Goal: Task Accomplishment & Management: Manage account settings

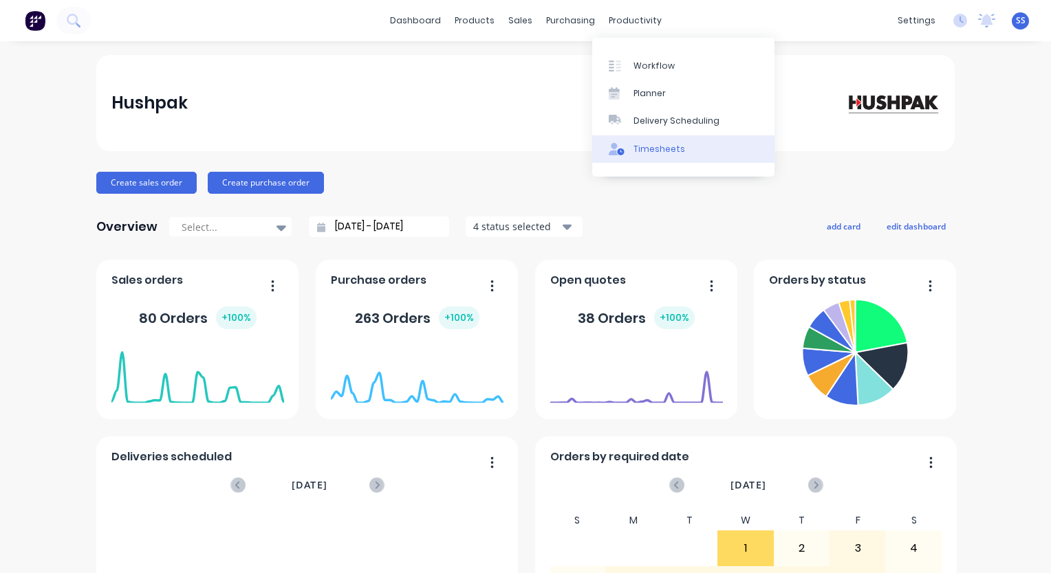
click at [659, 156] on link "Timesheets" at bounding box center [683, 149] width 182 height 28
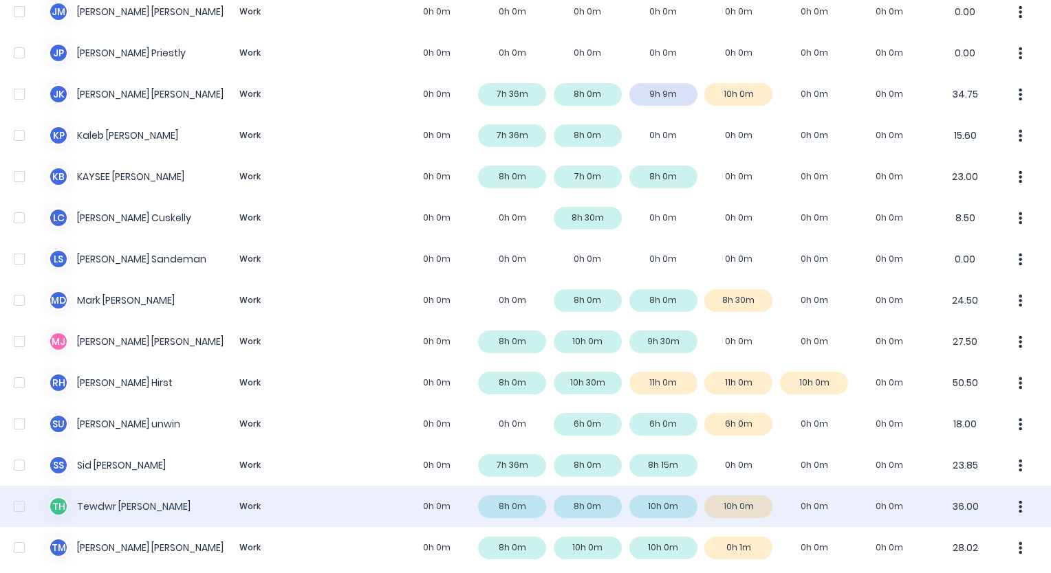
scroll to position [883, 0]
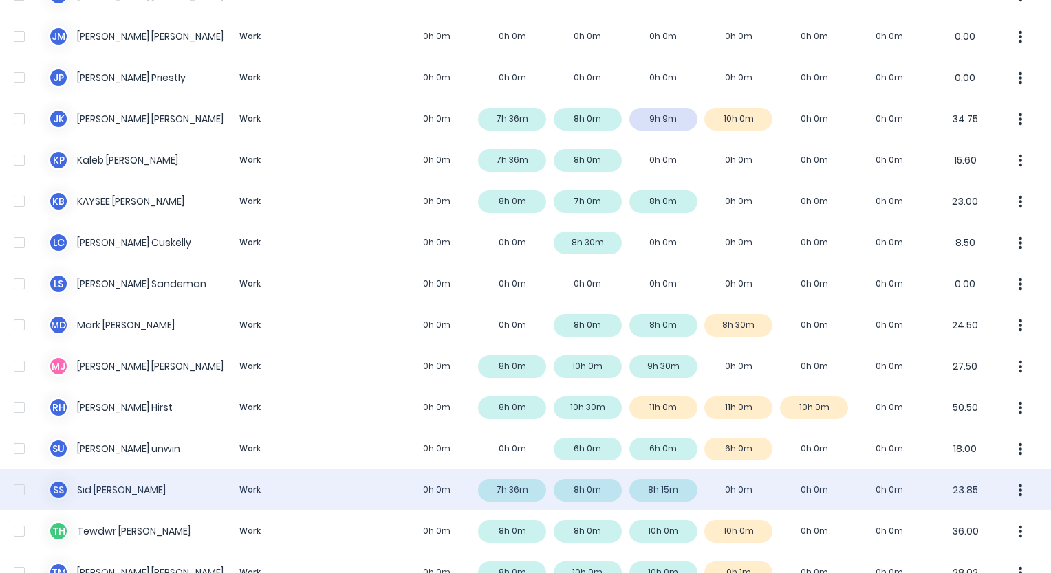
click at [734, 477] on div "S S [PERSON_NAME] Work 0h 0m 7h 36m 8h 0m 8h 15m 0h 0m 0h 0m 0h 0m 23.85" at bounding box center [525, 490] width 1051 height 41
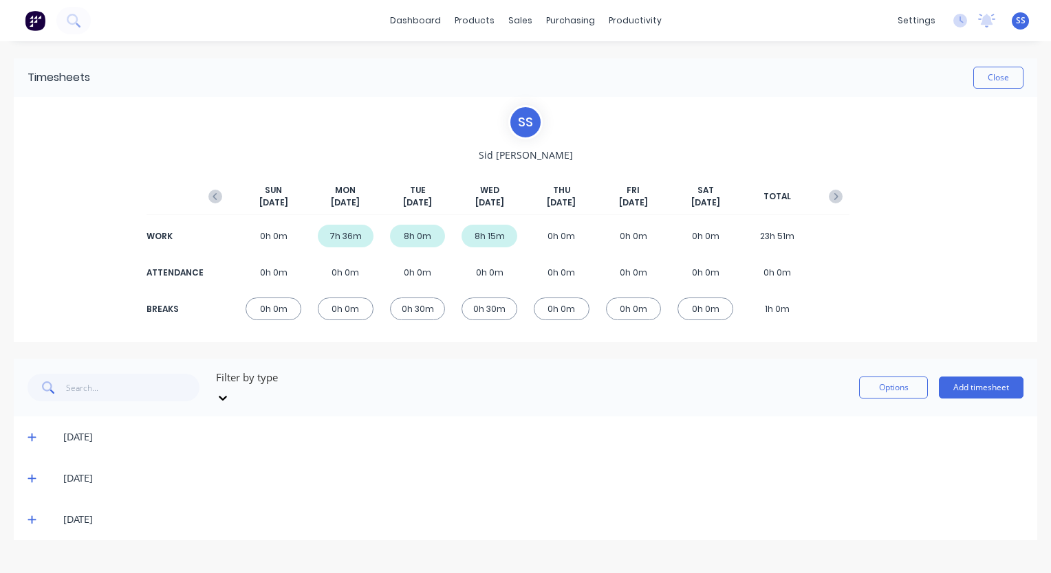
click at [32, 516] on icon at bounding box center [32, 520] width 8 height 8
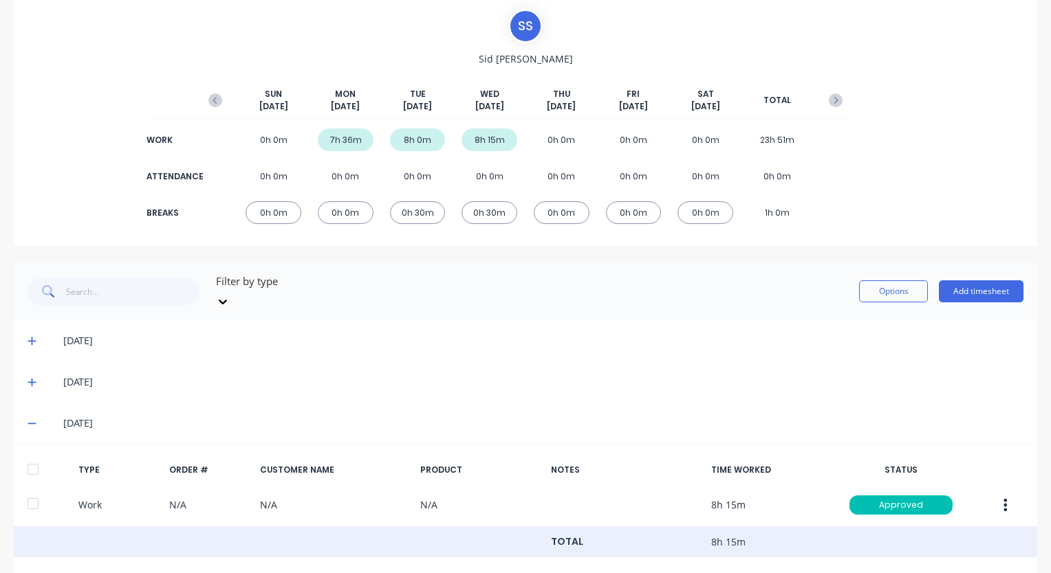
scroll to position [219, 0]
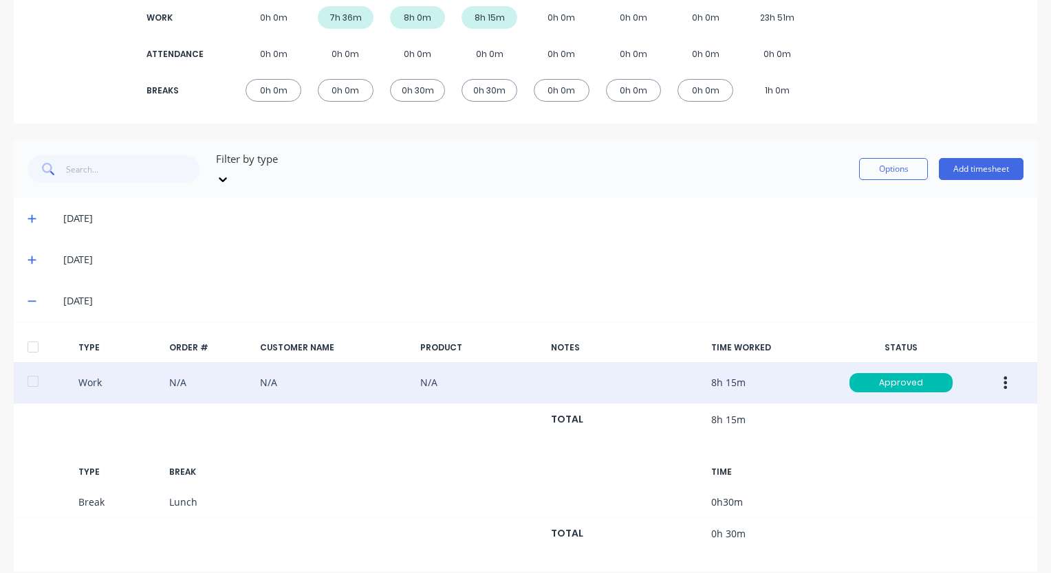
click at [998, 371] on button "button" at bounding box center [1005, 383] width 32 height 25
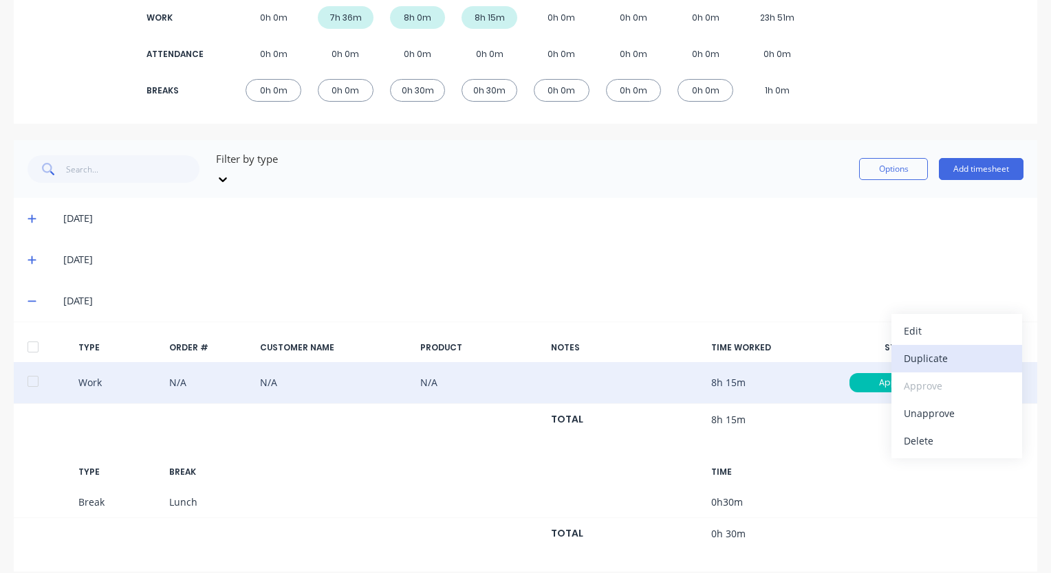
click at [932, 349] on div "Duplicate" at bounding box center [956, 359] width 106 height 20
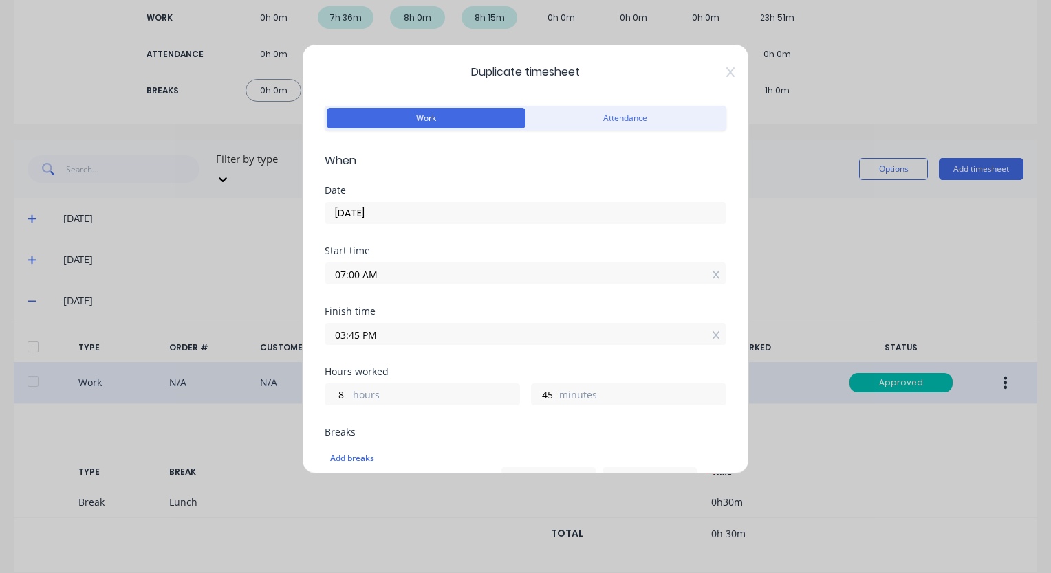
click at [435, 213] on input "[DATE]" at bounding box center [525, 213] width 400 height 21
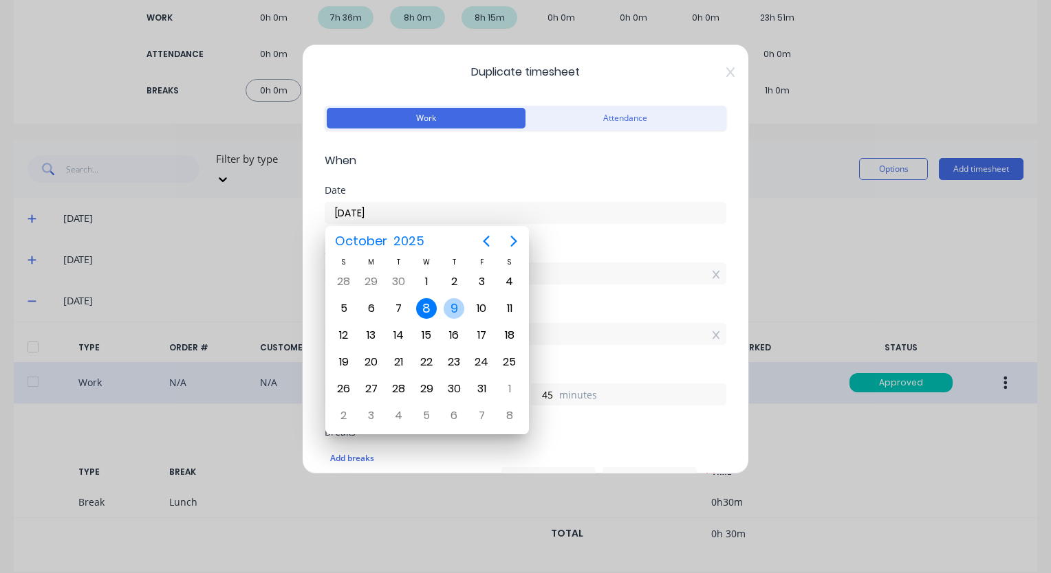
click at [447, 304] on div "9" at bounding box center [453, 308] width 21 height 21
type input "[DATE]"
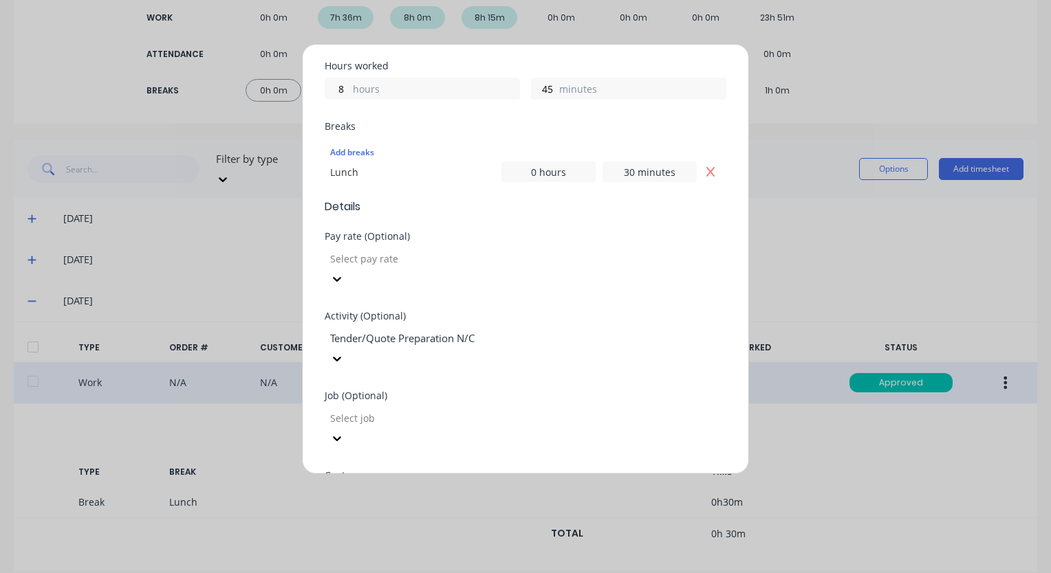
scroll to position [272, 0]
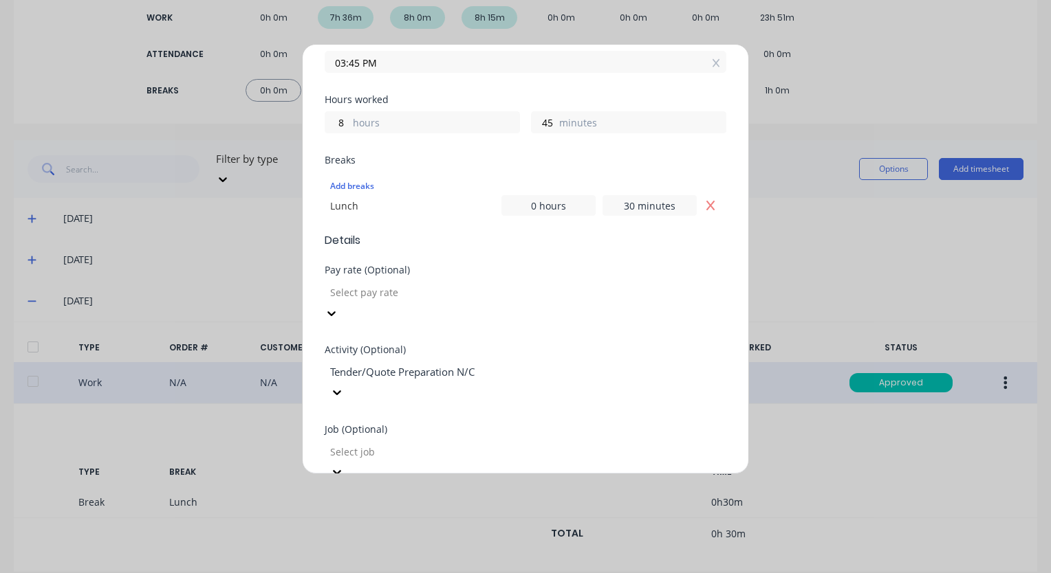
click at [527, 288] on div at bounding box center [428, 292] width 198 height 17
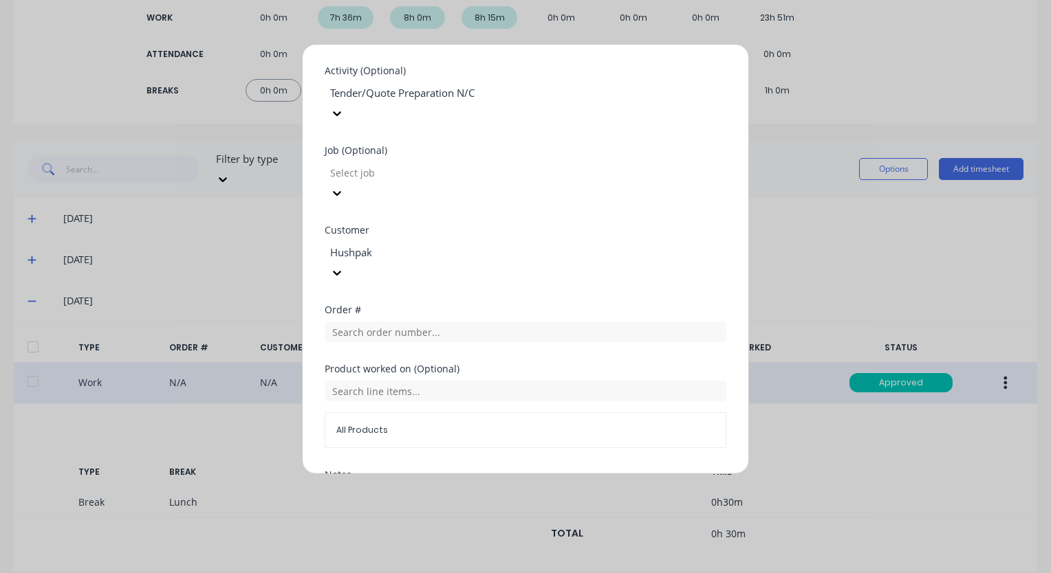
scroll to position [616, 0]
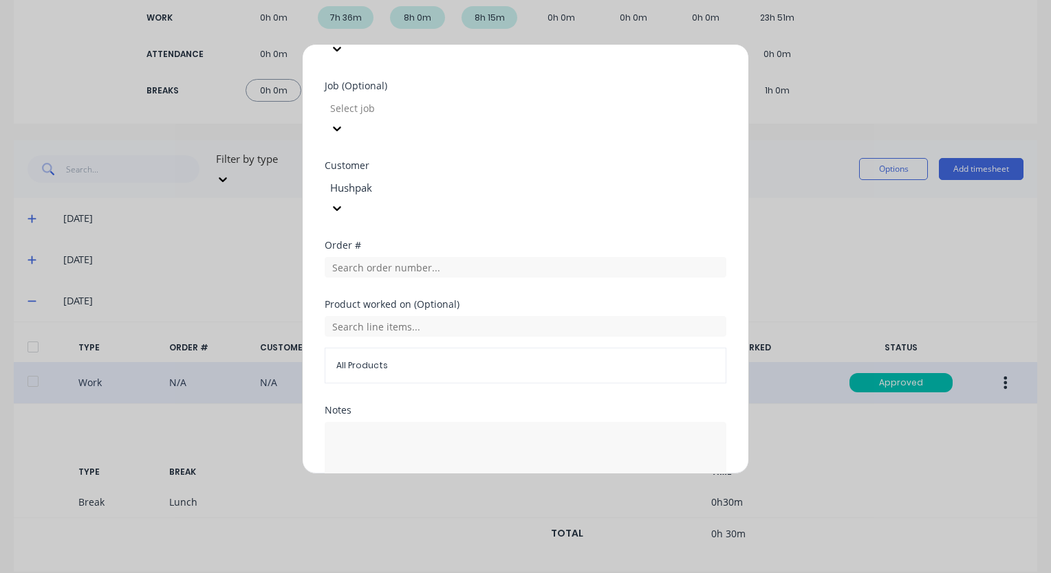
click at [477, 517] on button "Duplicate time entry" at bounding box center [492, 528] width 107 height 22
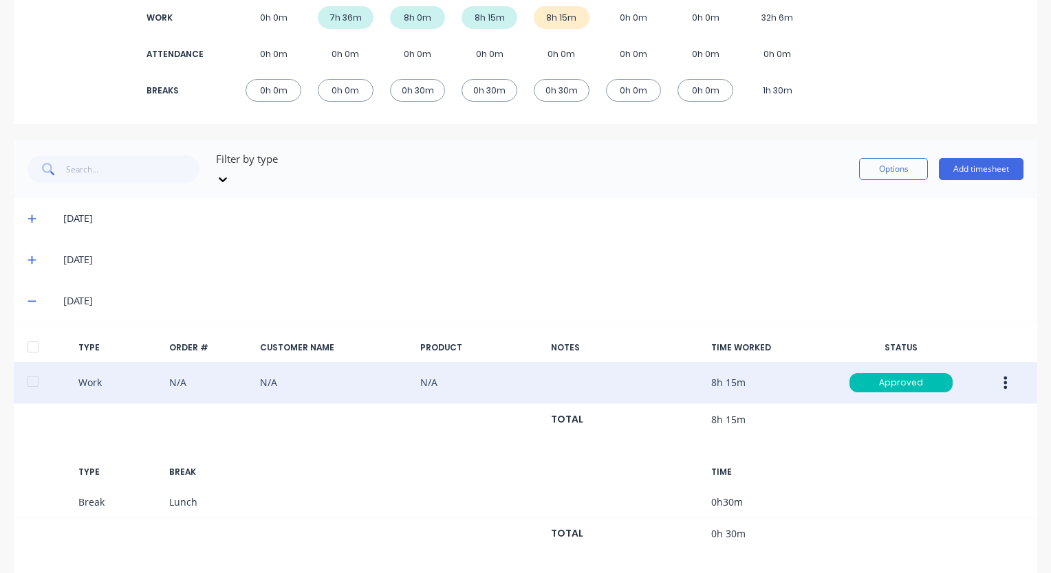
click at [28, 294] on span at bounding box center [35, 301] width 14 height 14
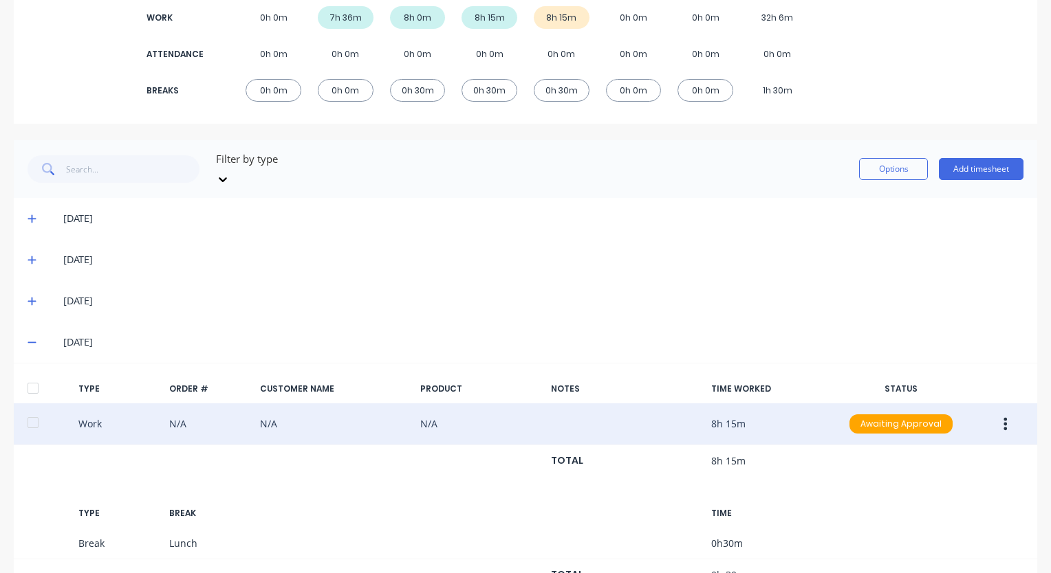
click at [1000, 412] on button "button" at bounding box center [1005, 424] width 32 height 25
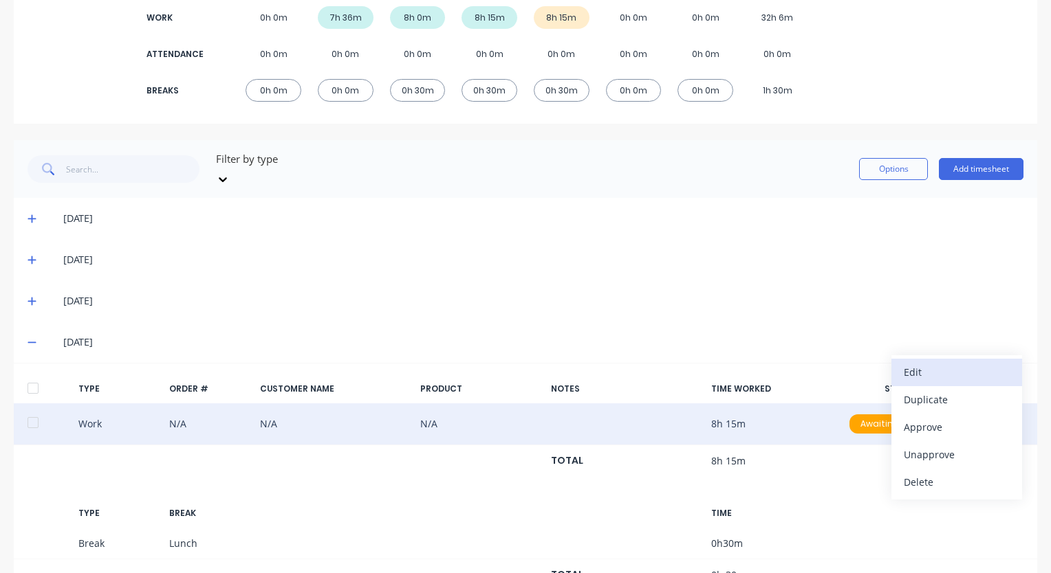
click at [947, 364] on div "Edit" at bounding box center [956, 372] width 106 height 20
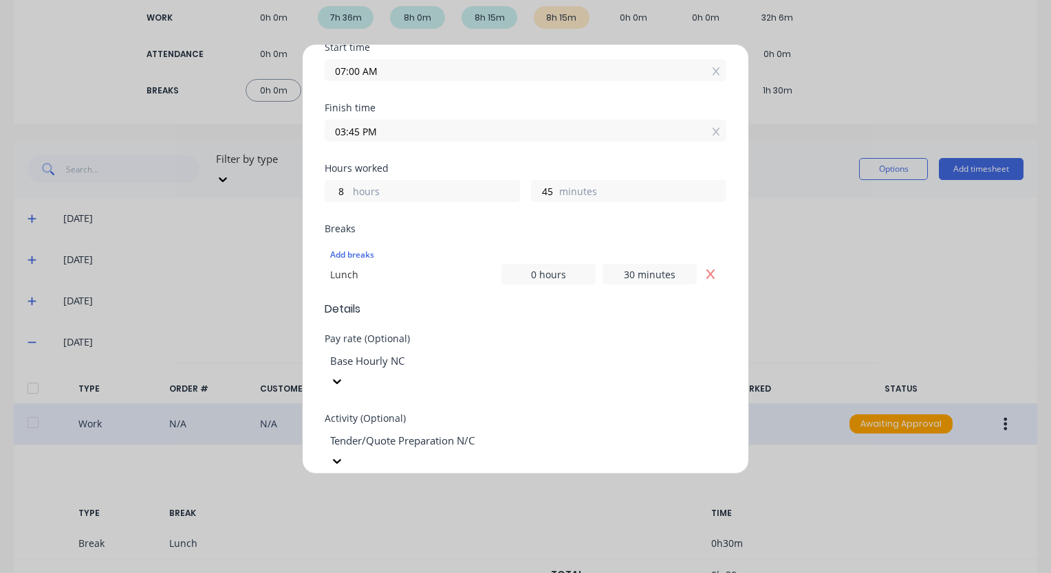
scroll to position [275, 0]
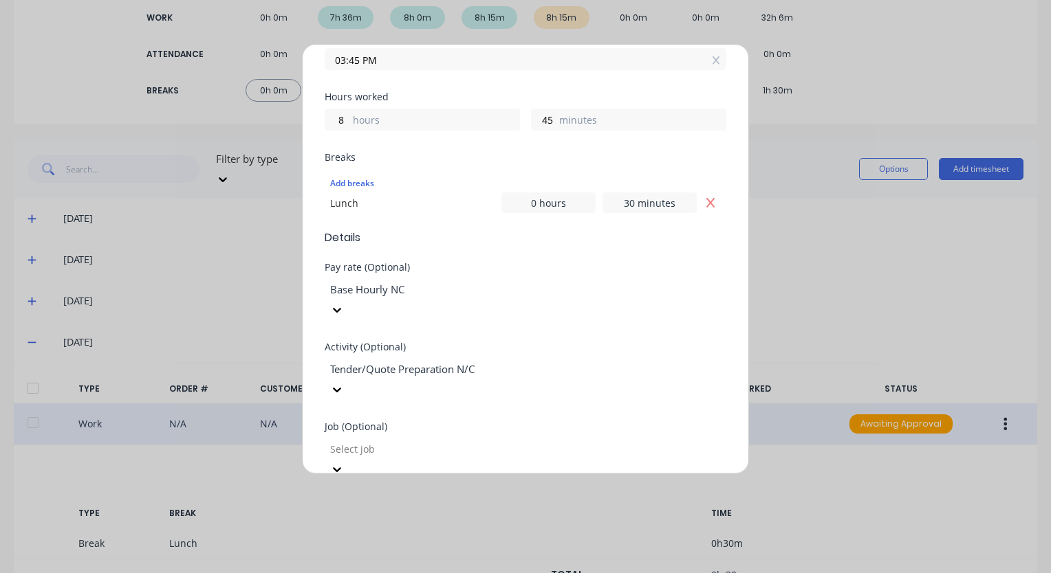
click at [527, 294] on div at bounding box center [428, 289] width 198 height 17
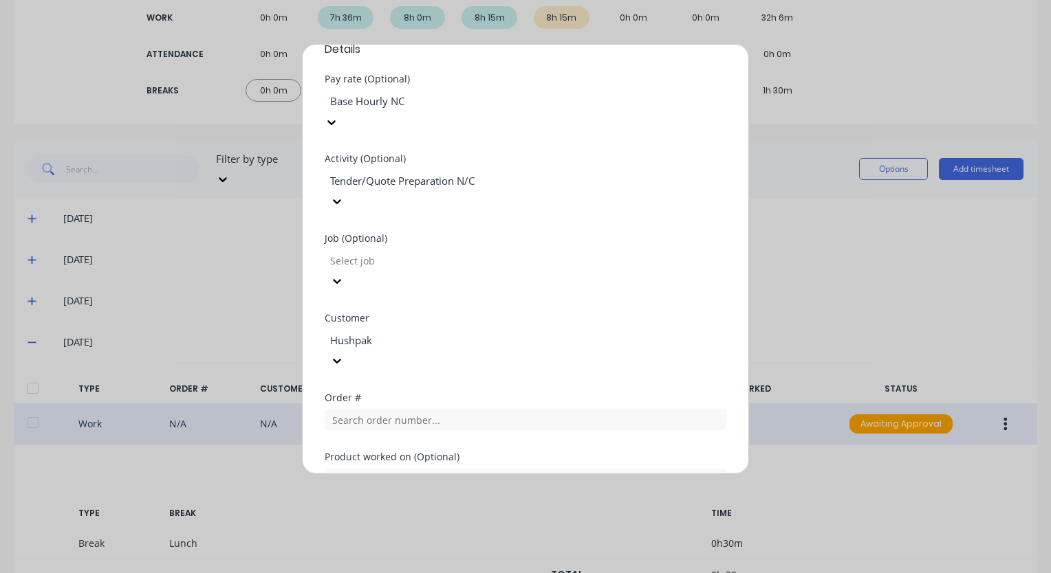
scroll to position [616, 0]
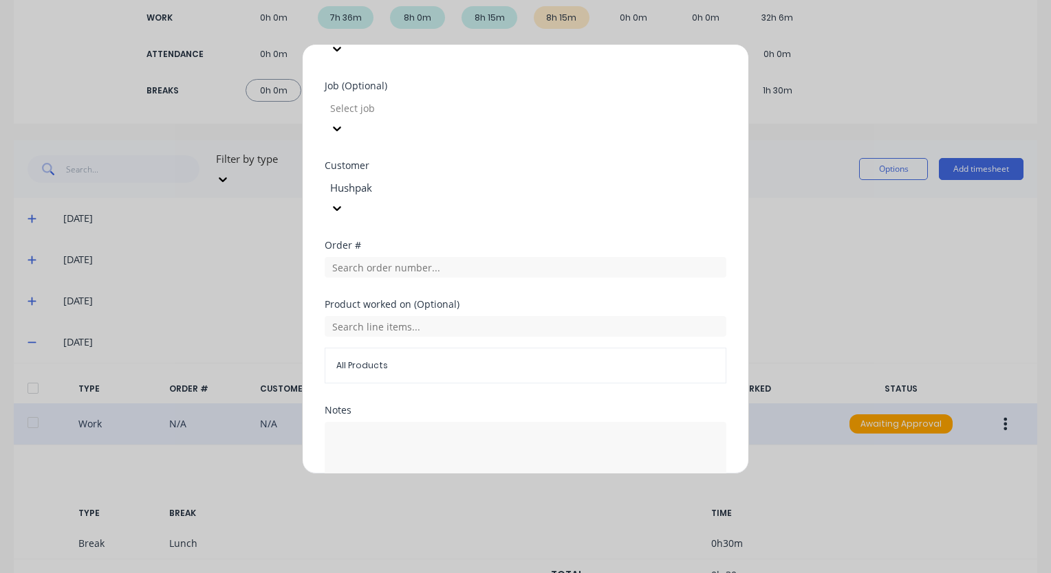
click at [582, 517] on button "Cancel" at bounding box center [589, 528] width 55 height 22
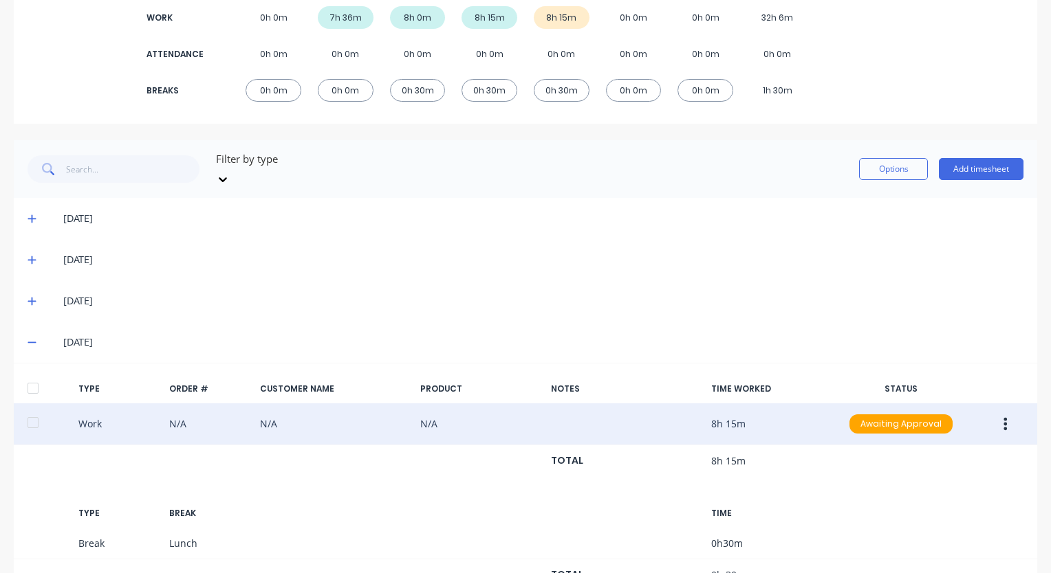
click at [34, 338] on icon at bounding box center [32, 343] width 9 height 10
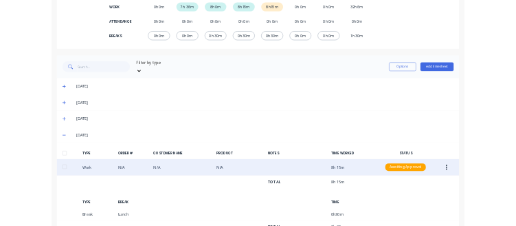
scroll to position [11, 0]
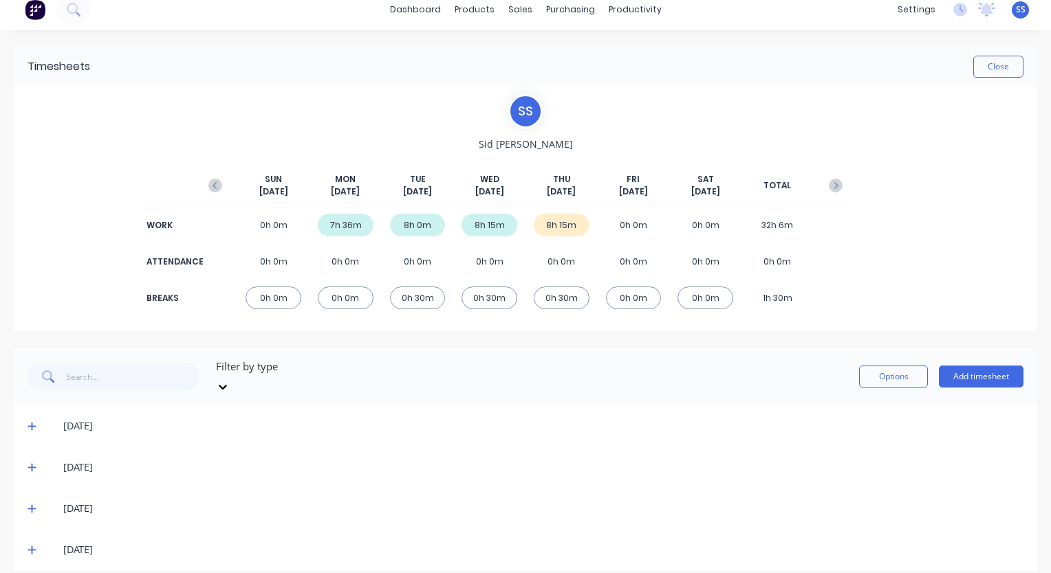
click at [147, 125] on div "S S [PERSON_NAME] [DATE] [DATE] [DATE] [DATE] [DATE] [DATE] [DATE] TOTAL WORK 0…" at bounding box center [525, 208] width 1023 height 245
click at [131, 175] on div "S S [PERSON_NAME] [DATE] [DATE] [DATE] [DATE] [DATE] [DATE] [DATE] TOTAL WORK 0…" at bounding box center [525, 208] width 1023 height 245
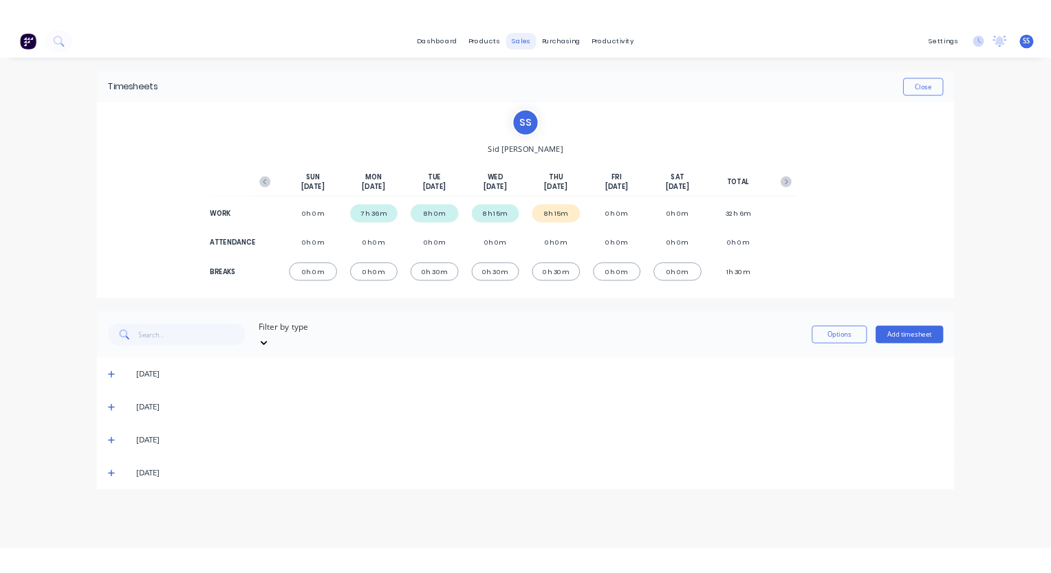
scroll to position [0, 0]
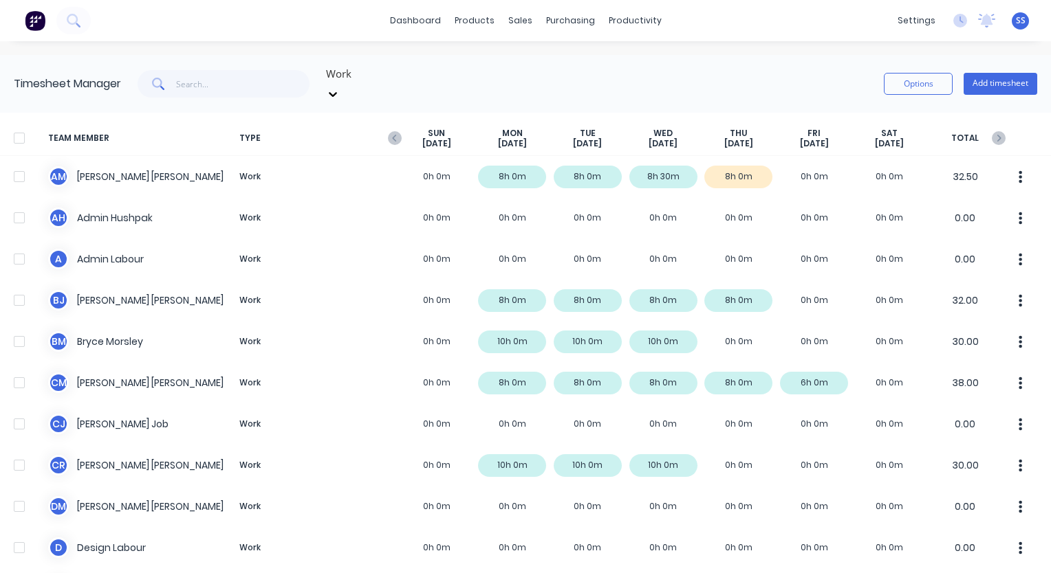
click at [567, 78] on div "Work Options Add timesheet" at bounding box center [579, 83] width 916 height 41
click at [94, 49] on div "dashboard products sales purchasing productivity dashboard products Product Cat…" at bounding box center [525, 286] width 1051 height 573
